Goal: Use online tool/utility: Utilize a website feature to perform a specific function

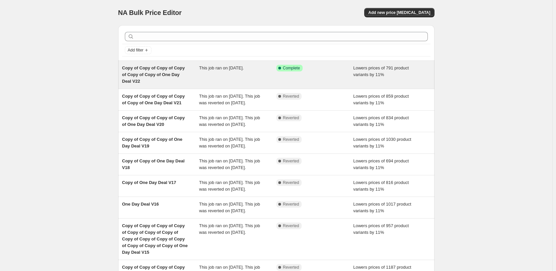
click at [316, 81] on div "Success Complete Complete" at bounding box center [314, 75] width 77 height 20
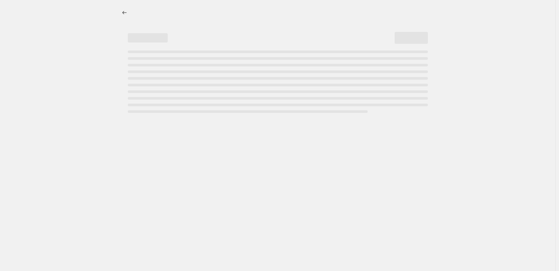
select select "percentage"
select select "pp"
select select "tag"
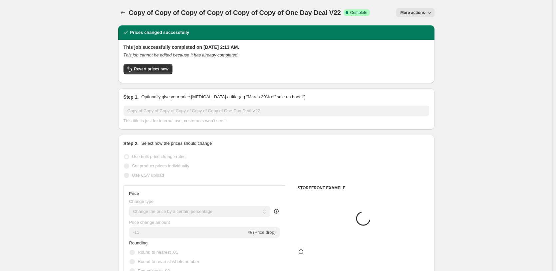
click at [422, 13] on span "More actions" at bounding box center [412, 12] width 25 height 5
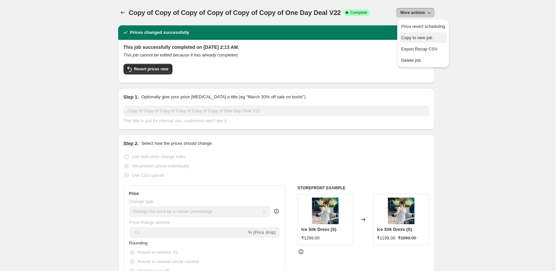
click at [440, 37] on span "Copy to new job" at bounding box center [423, 38] width 44 height 7
select select "percentage"
select select "pp"
select select "tag"
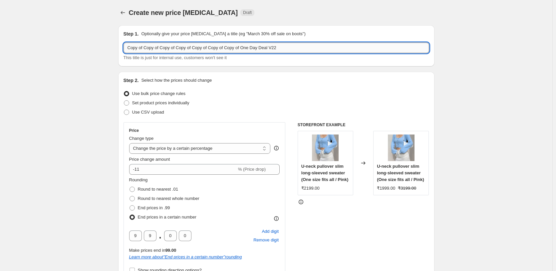
click at [328, 47] on input "Copy of Copy of Copy of Copy of Copy of Copy of Copy of One Day Deal V22" at bounding box center [275, 48] width 305 height 11
type input "Copy of Copy of Copy of Copy of Copy of Copy of Copy of One Day Deal V23"
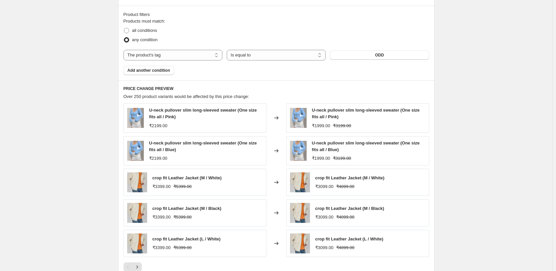
scroll to position [641, 0]
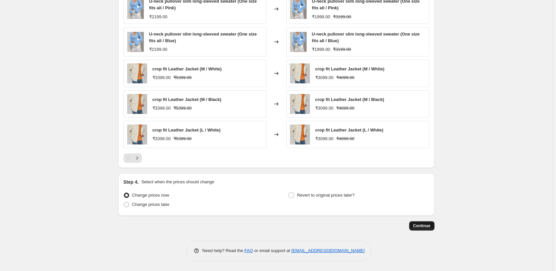
click at [420, 230] on button "Continue" at bounding box center [421, 226] width 25 height 9
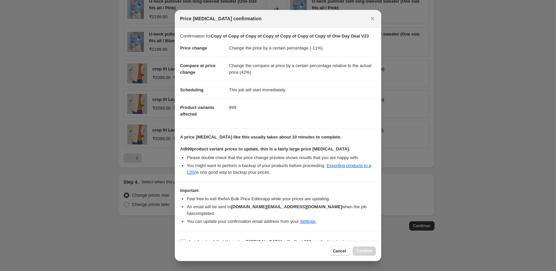
scroll to position [18, 0]
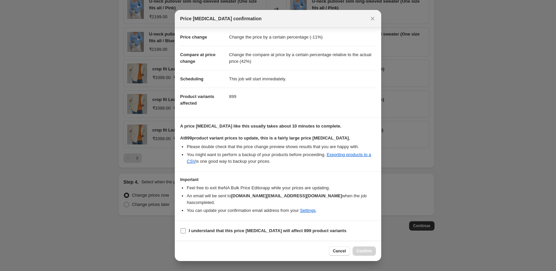
click at [222, 229] on b "I understand that this price [MEDICAL_DATA] will affect 899 product variants" at bounding box center [267, 231] width 157 height 5
click at [186, 229] on input "I understand that this price [MEDICAL_DATA] will affect 899 product variants" at bounding box center [182, 231] width 5 height 5
checkbox input "true"
click at [372, 252] on button "Confirm" at bounding box center [363, 251] width 23 height 9
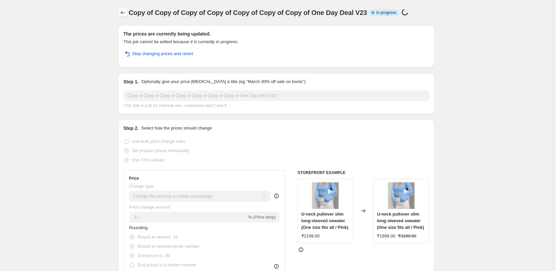
click at [124, 11] on icon "Price change jobs" at bounding box center [122, 12] width 7 height 7
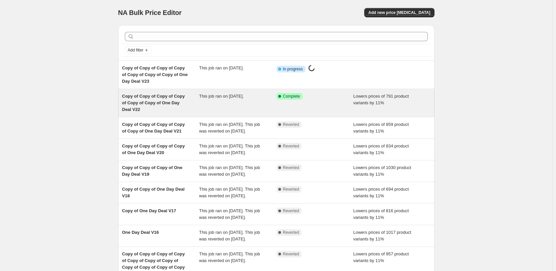
click at [293, 105] on div "Success Complete Complete" at bounding box center [314, 103] width 77 height 20
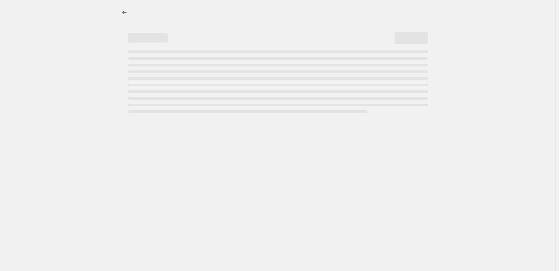
select select "percentage"
select select "pp"
select select "tag"
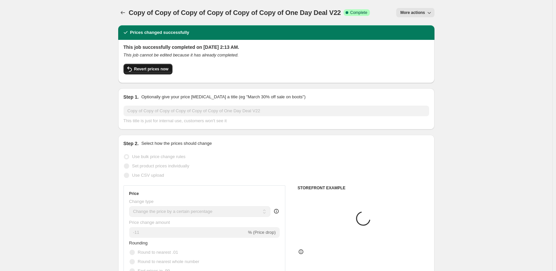
click at [159, 71] on span "Revert prices now" at bounding box center [151, 69] width 34 height 5
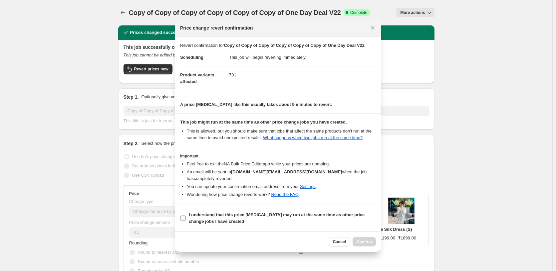
click at [206, 217] on b "I understand that this price [MEDICAL_DATA] may run at the same time as other p…" at bounding box center [277, 219] width 176 height 12
click at [186, 217] on input "I understand that this price [MEDICAL_DATA] may run at the same time as other p…" at bounding box center [182, 218] width 5 height 5
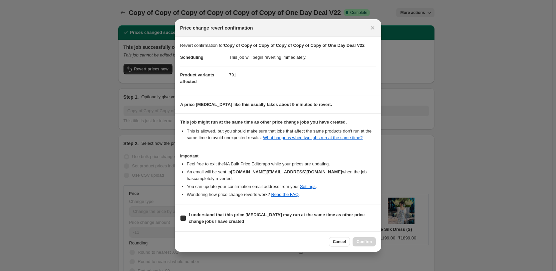
checkbox input "true"
click at [367, 246] on button "Confirm" at bounding box center [363, 242] width 23 height 9
